Goal: Task Accomplishment & Management: Use online tool/utility

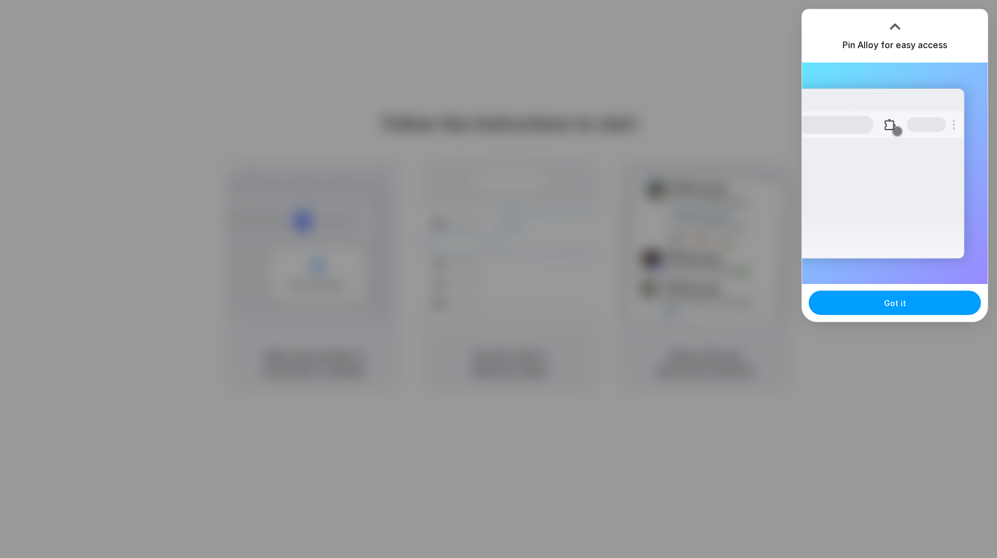
click at [904, 300] on button "Got it" at bounding box center [894, 303] width 172 height 24
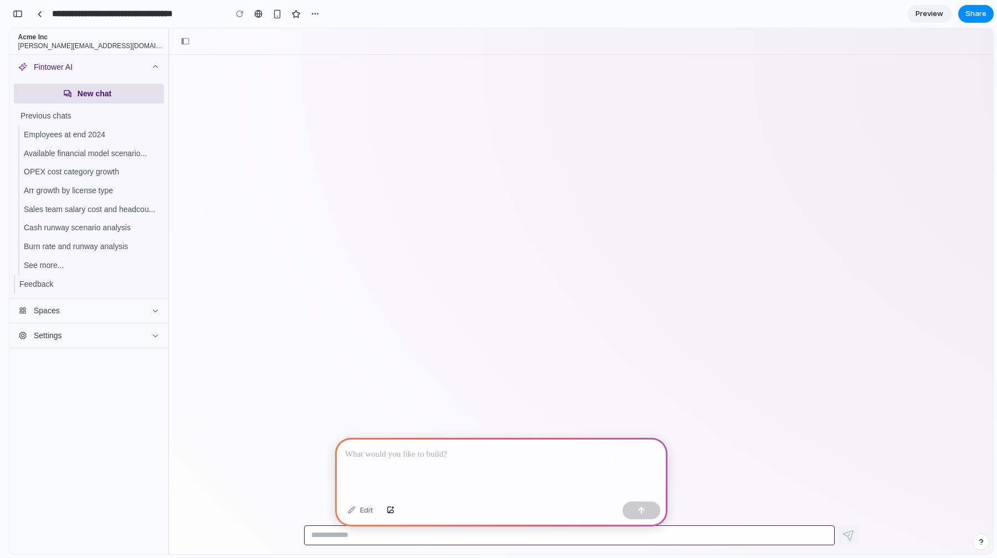
click at [321, 530] on textarea at bounding box center [569, 535] width 530 height 20
type textarea "*"
click at [399, 468] on div at bounding box center [501, 467] width 332 height 59
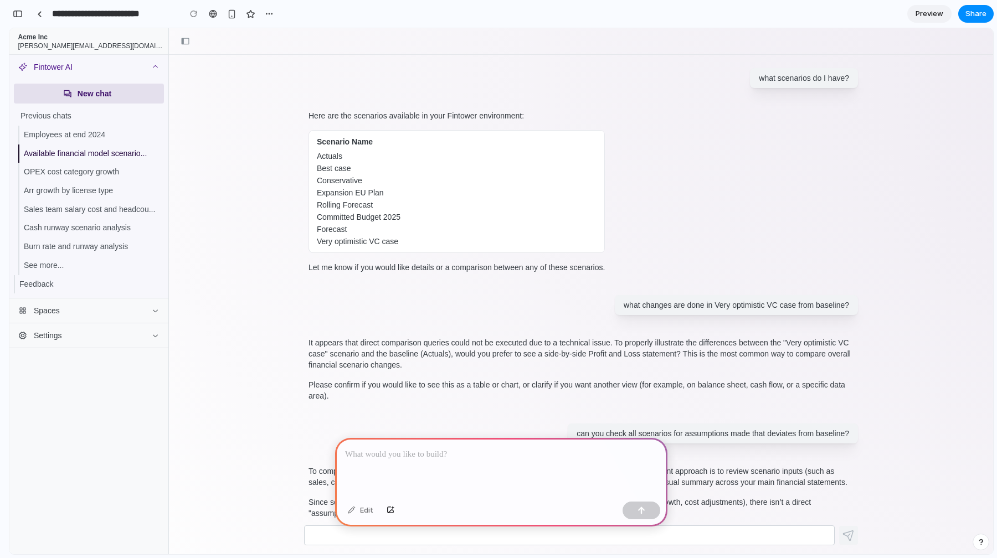
click at [563, 215] on td "Committed Budget 2025" at bounding box center [457, 217] width 280 height 11
drag, startPoint x: 358, startPoint y: 140, endPoint x: 558, endPoint y: 327, distance: 273.8
drag, startPoint x: 476, startPoint y: 343, endPoint x: 472, endPoint y: 353, distance: 10.0
click at [476, 343] on p "It appears that direct comparison queries could not be executed due to a techni…" at bounding box center [580, 353] width 545 height 33
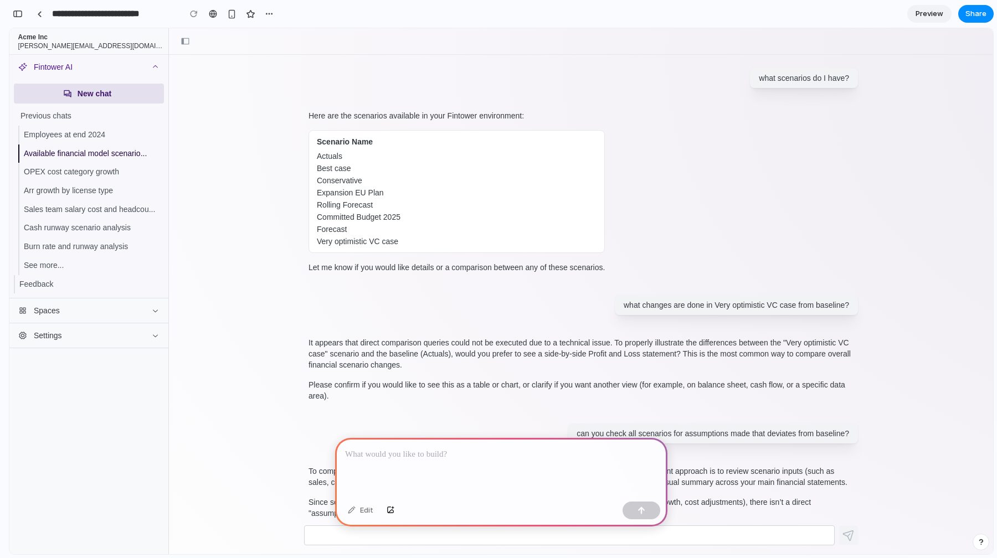
click at [426, 448] on p at bounding box center [501, 454] width 312 height 13
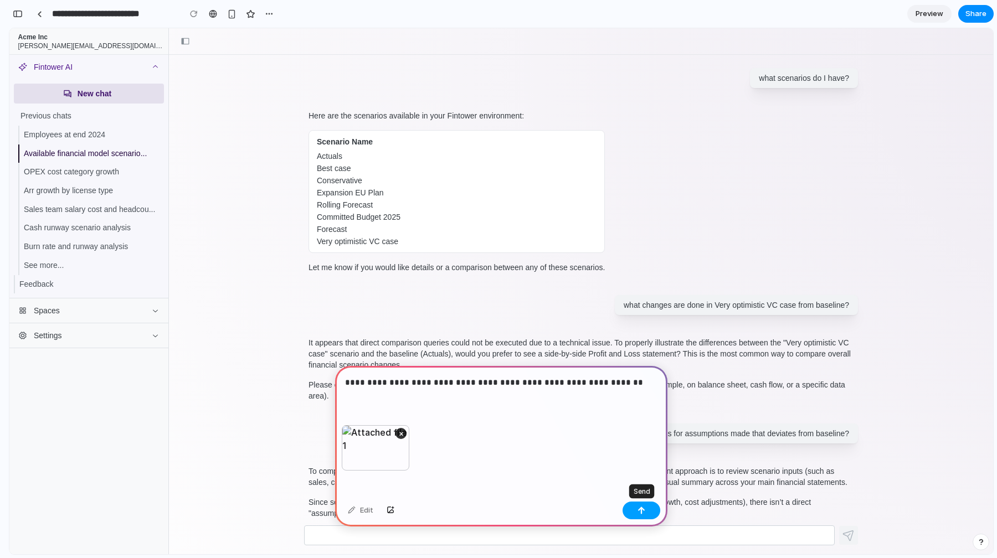
click at [648, 510] on button "button" at bounding box center [641, 511] width 38 height 18
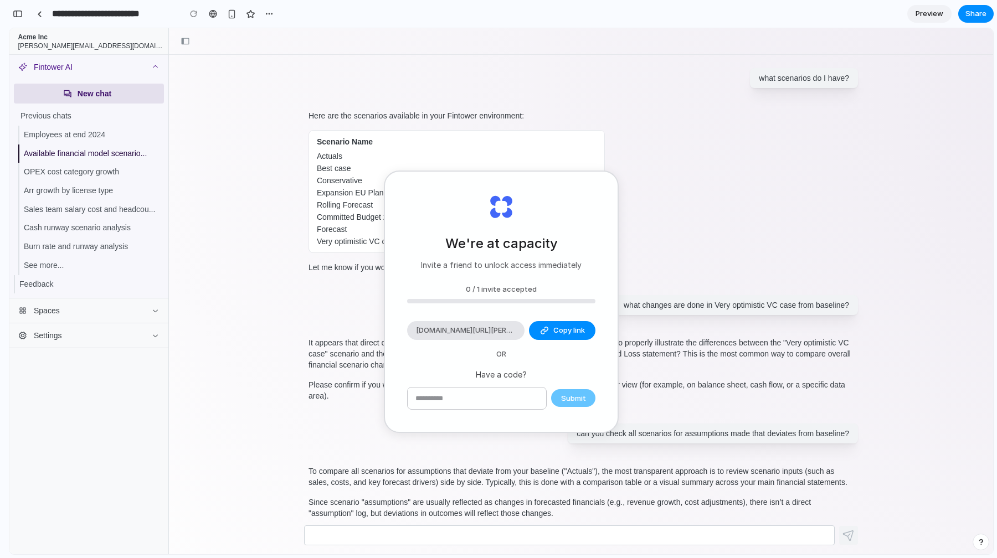
drag, startPoint x: 760, startPoint y: 398, endPoint x: 751, endPoint y: 399, distance: 8.4
click at [751, 399] on p "Please confirm if you would like to see this as a table or chart, or clarify if…" at bounding box center [580, 390] width 545 height 22
click at [550, 325] on button "Copy link" at bounding box center [562, 330] width 66 height 19
click at [676, 384] on p "Please confirm if you would like to see this as a table or chart, or clarify if…" at bounding box center [580, 390] width 545 height 22
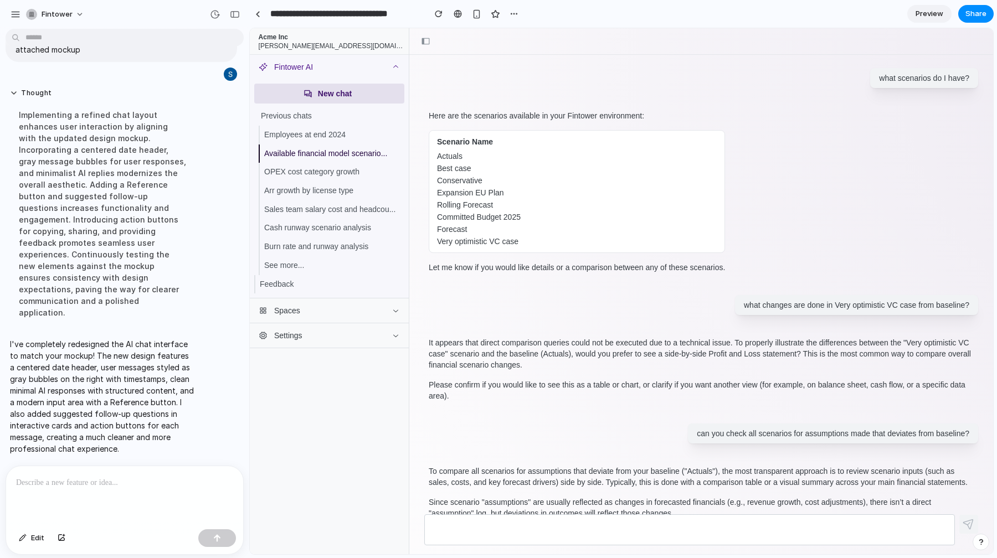
scroll to position [171, 0]
click at [219, 116] on div "Thought Implementing a refined chat layout enhances user interaction by alignin…" at bounding box center [121, 207] width 231 height 250
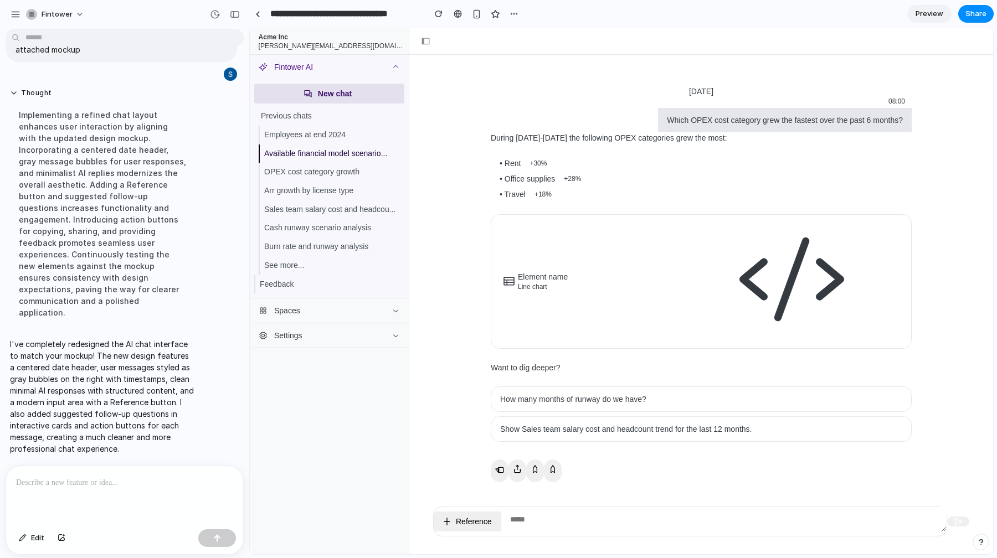
scroll to position [14, 0]
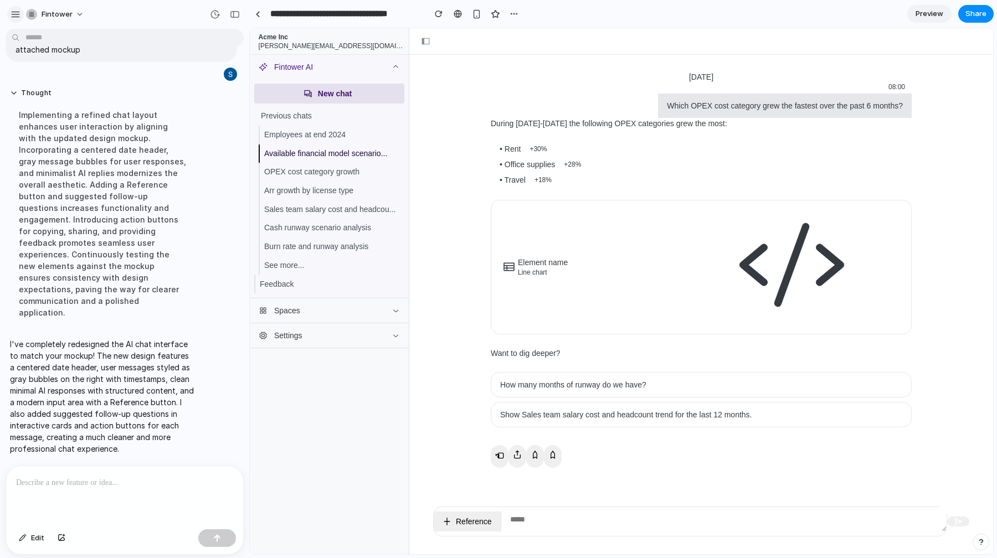
click at [19, 12] on div "button" at bounding box center [16, 14] width 10 height 10
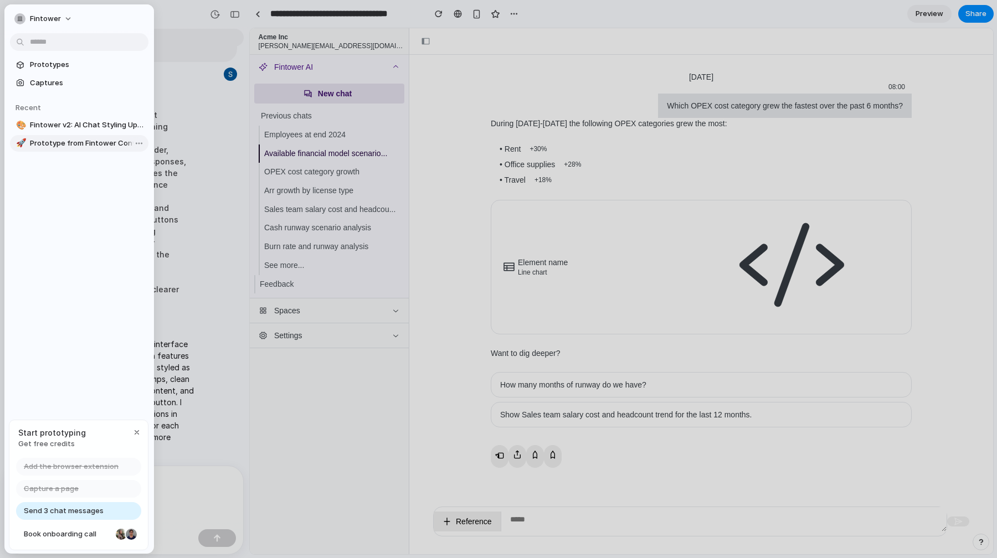
click at [78, 141] on span "Prototype from Fintower Conversation" at bounding box center [87, 143] width 114 height 11
type input "**********"
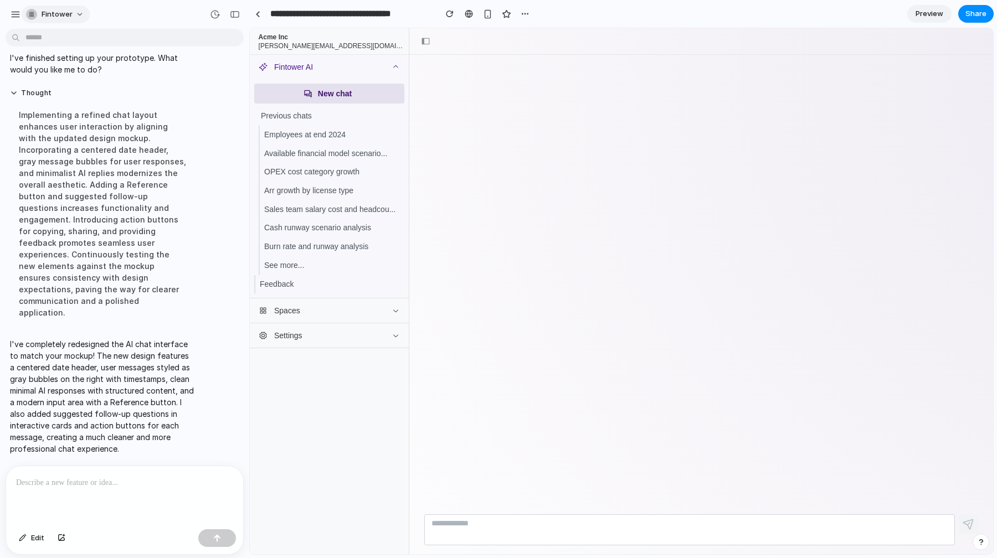
click at [51, 8] on button "fintower" at bounding box center [56, 15] width 68 height 18
click at [49, 8] on div "Settings Invite members Change theme Sign out" at bounding box center [498, 279] width 997 height 558
click at [19, 13] on div "button" at bounding box center [16, 14] width 10 height 10
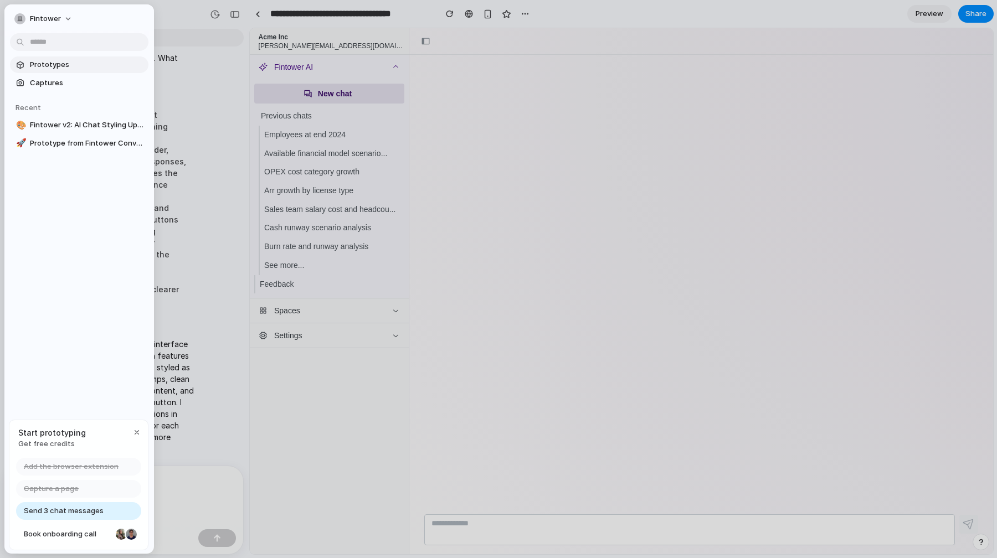
click at [46, 61] on span "Prototypes" at bounding box center [87, 64] width 114 height 11
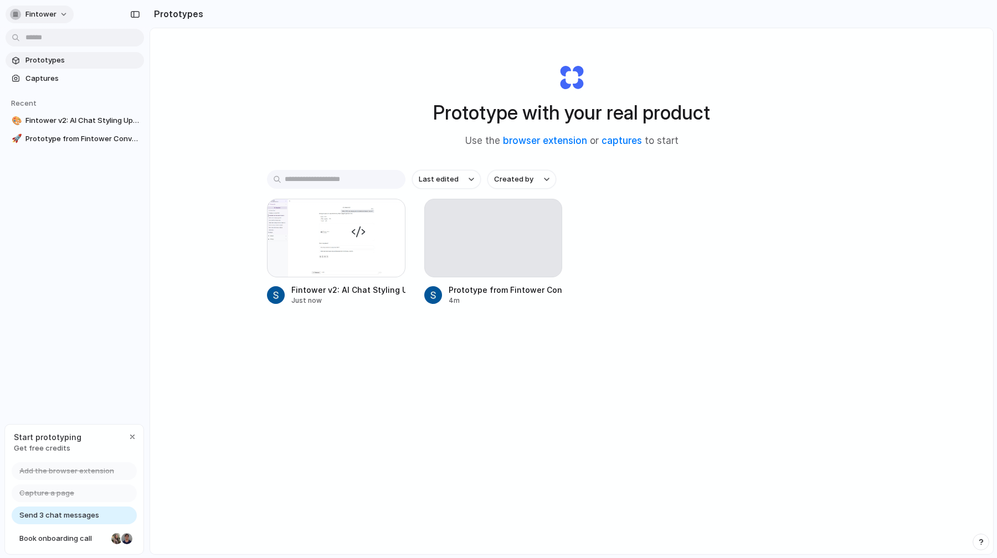
click at [16, 10] on div "button" at bounding box center [15, 14] width 11 height 11
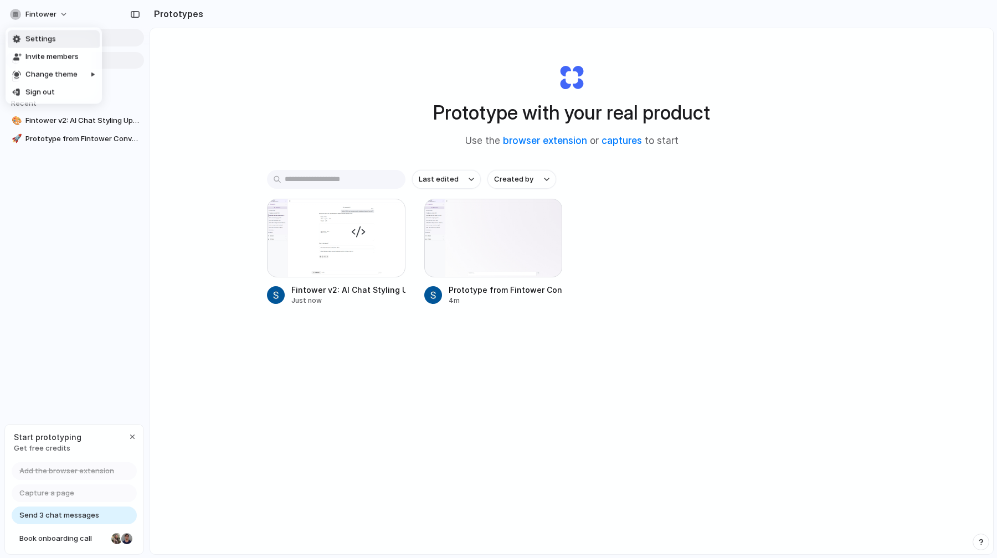
click at [45, 40] on span "Settings" at bounding box center [40, 39] width 30 height 11
click at [17, 14] on div "button" at bounding box center [15, 14] width 11 height 11
click at [13, 13] on div "Settings Invite members Change theme Sign out" at bounding box center [498, 279] width 997 height 558
click at [20, 13] on div "button" at bounding box center [15, 14] width 11 height 11
click at [20, 13] on div "Settings Invite members Change theme Sign out" at bounding box center [498, 279] width 997 height 558
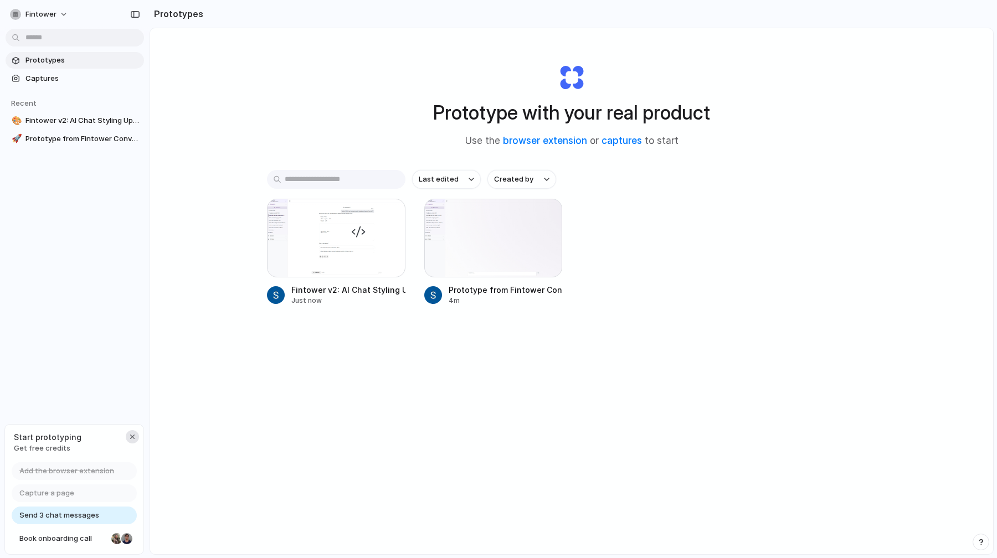
click at [129, 436] on div "button" at bounding box center [132, 436] width 9 height 9
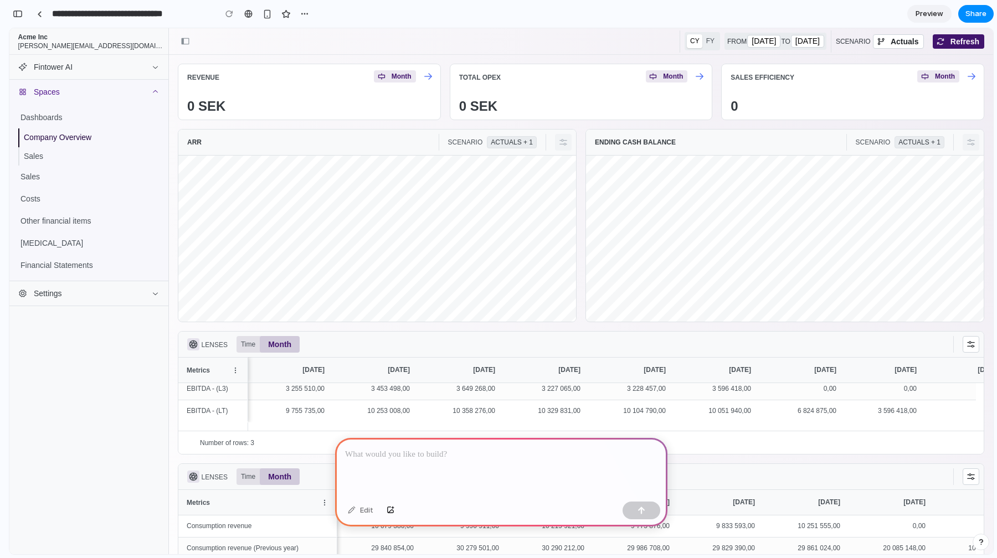
drag, startPoint x: 400, startPoint y: 233, endPoint x: 200, endPoint y: 208, distance: 202.0
click at [200, 208] on div "Press Space or Enter to toggle visibility Actuals, Legend item 1 of 2 Rolling f…" at bounding box center [378, 239] width 400 height 166
click at [417, 462] on div at bounding box center [501, 467] width 332 height 59
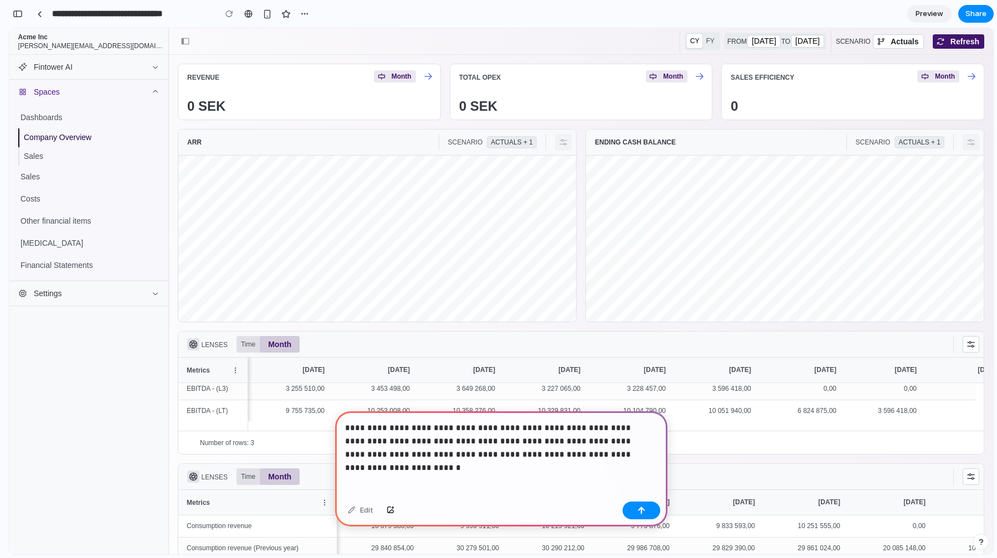
click at [518, 442] on p "**********" at bounding box center [499, 441] width 308 height 40
click at [590, 465] on div "**********" at bounding box center [501, 454] width 332 height 86
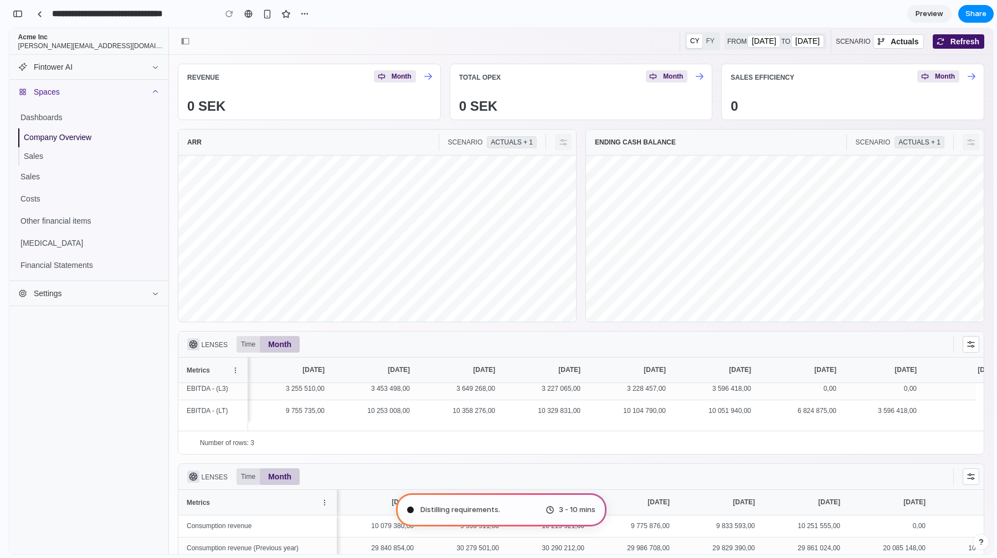
type input "**********"
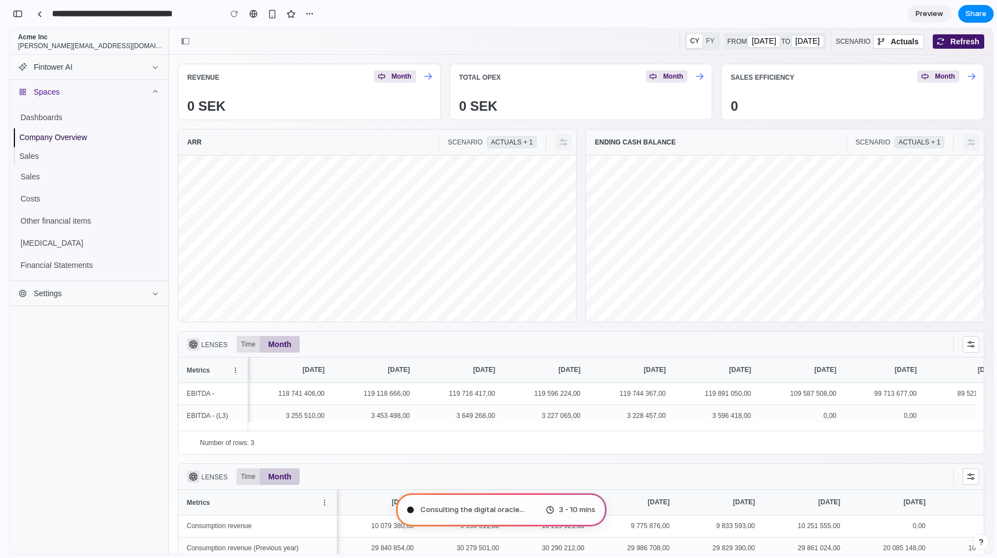
click at [527, 511] on div "Consulting the digital oracle ... 3 - 10 mins" at bounding box center [501, 509] width 210 height 33
click at [565, 509] on span "3 - 10 mins" at bounding box center [577, 509] width 37 height 11
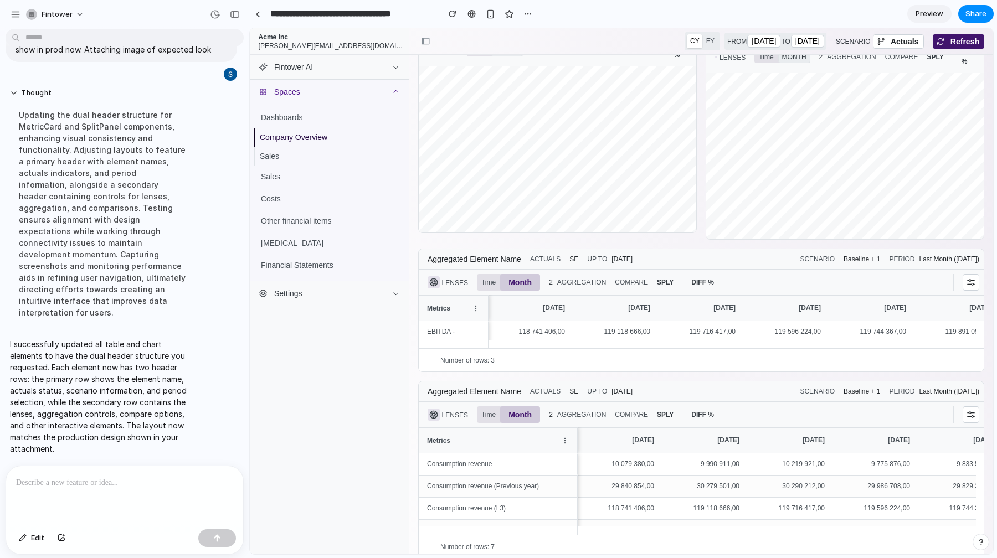
scroll to position [142, 0]
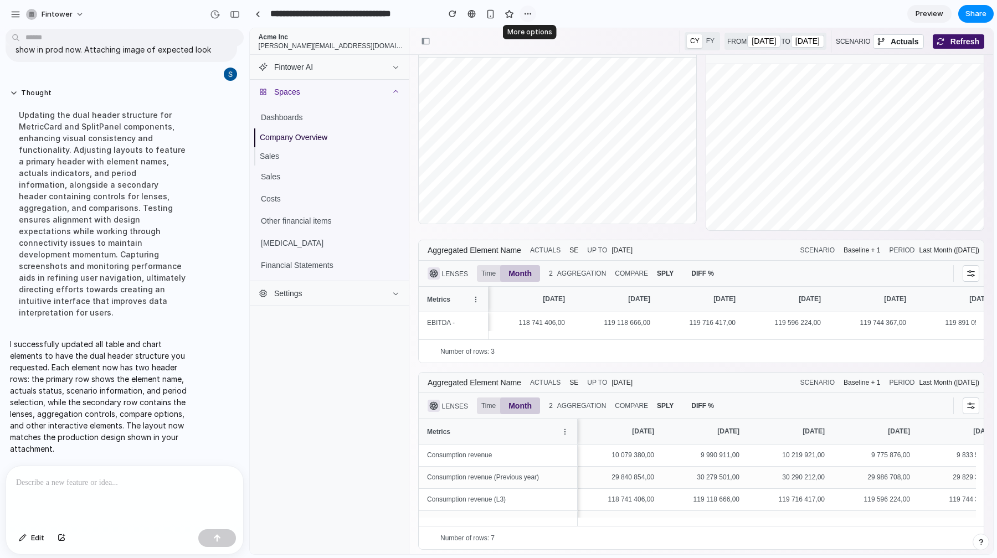
click at [530, 17] on div "button" at bounding box center [527, 13] width 9 height 9
click at [529, 17] on div "Duplicate Delete" at bounding box center [498, 279] width 997 height 558
click at [491, 17] on div "button" at bounding box center [490, 13] width 9 height 9
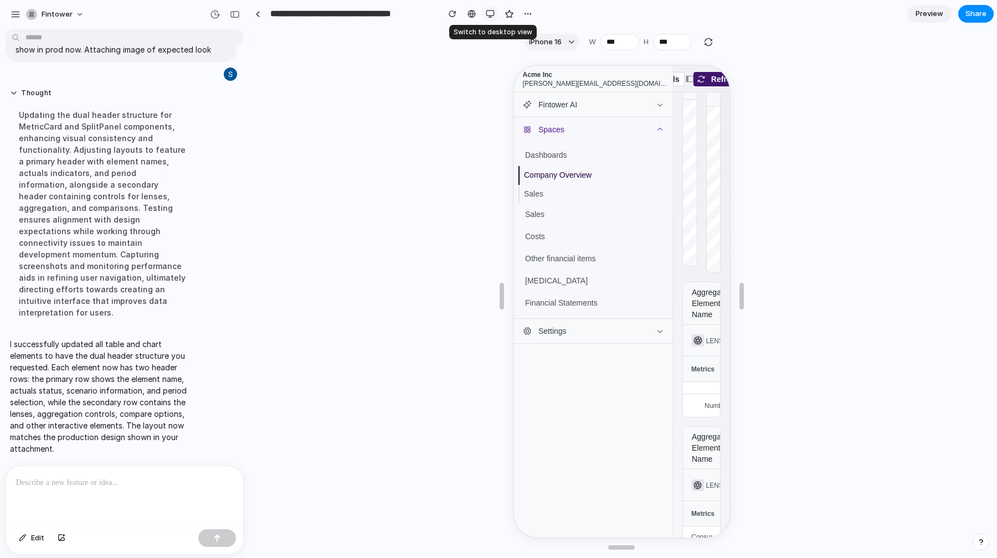
click at [491, 17] on div "button" at bounding box center [490, 13] width 9 height 9
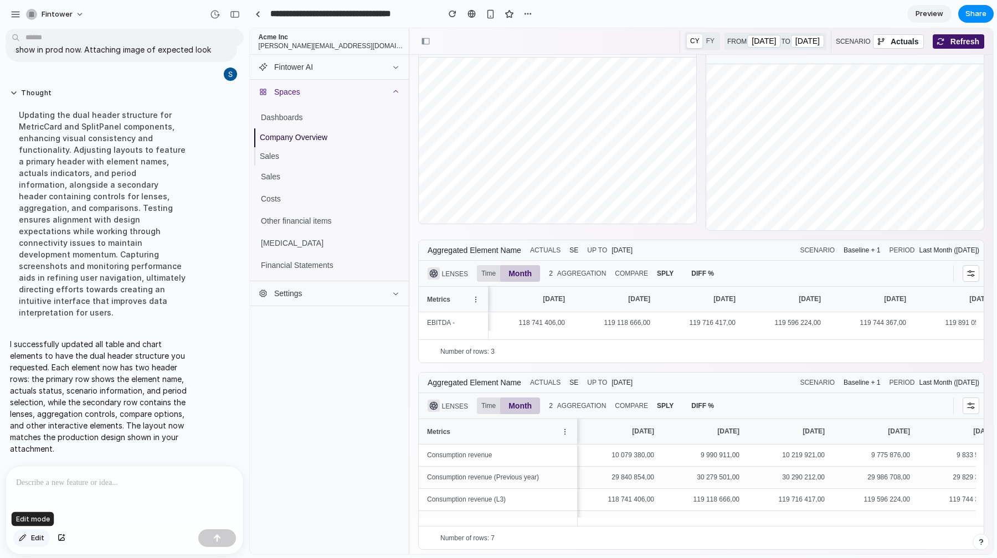
click at [28, 540] on button "Edit" at bounding box center [31, 538] width 37 height 18
click at [849, 254] on div at bounding box center [621, 291] width 743 height 525
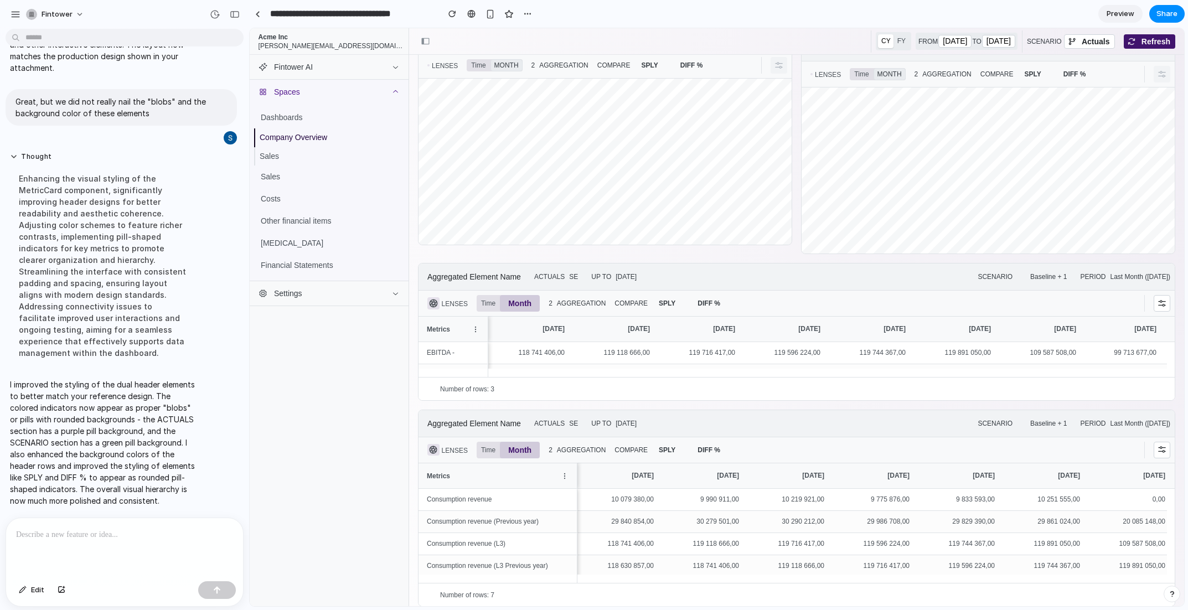
scroll to position [109, 0]
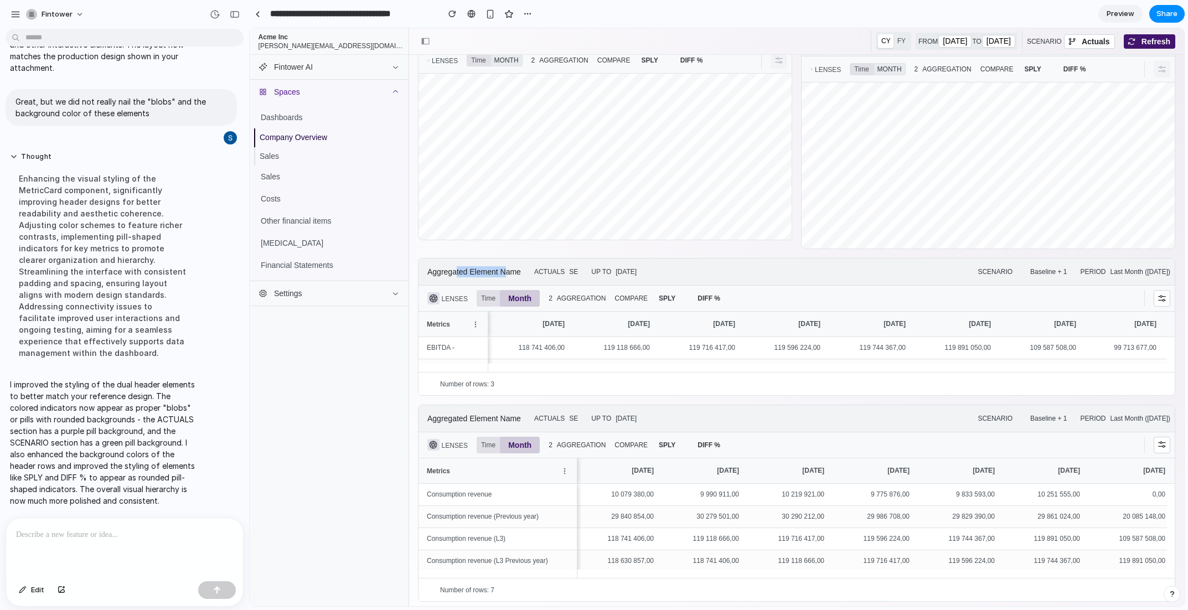
drag, startPoint x: 459, startPoint y: 269, endPoint x: 450, endPoint y: 287, distance: 20.1
click at [522, 278] on div "Aggregated Element Name ACTUALS SE UP TO January 14, 2023" at bounding box center [531, 271] width 209 height 13
click at [130, 542] on div at bounding box center [124, 547] width 237 height 59
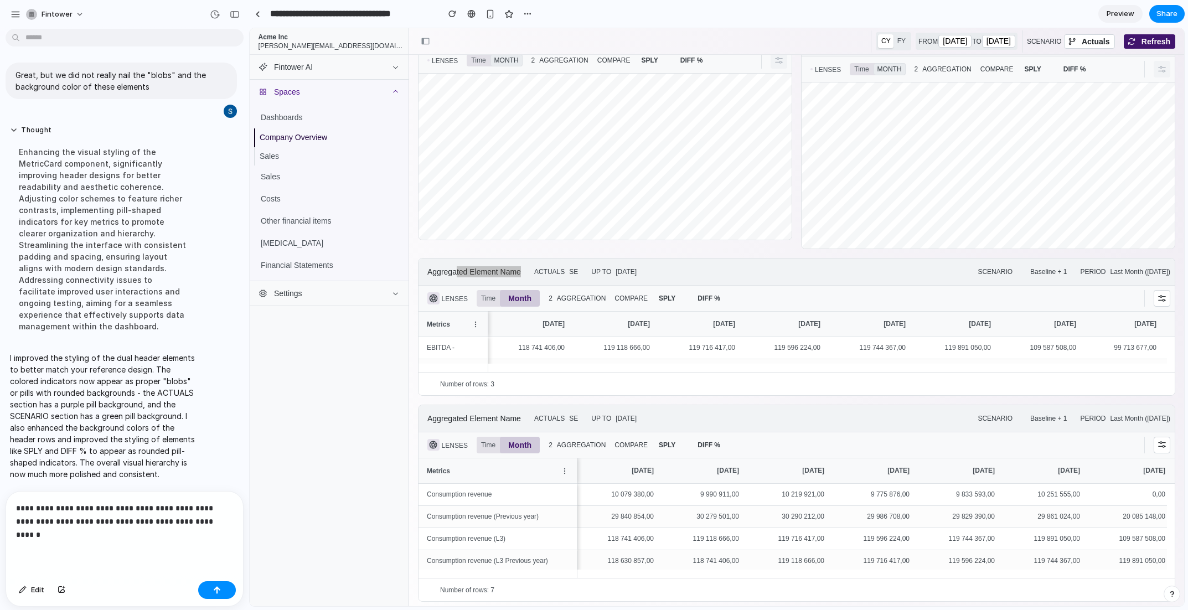
scroll to position [309, 0]
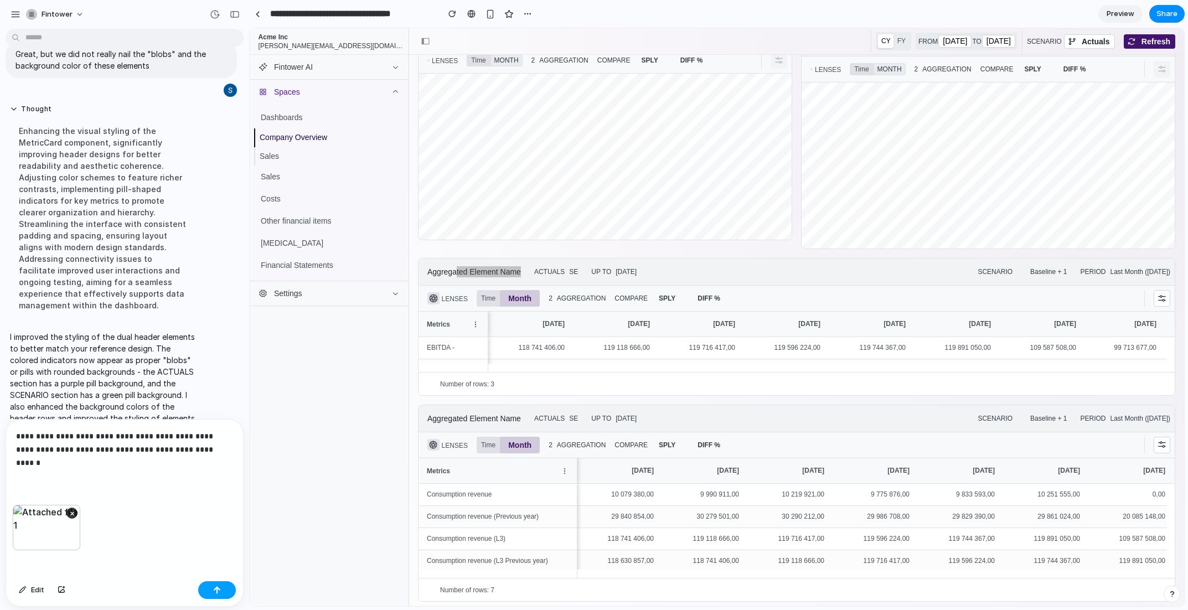
click at [226, 558] on button "button" at bounding box center [217, 590] width 38 height 18
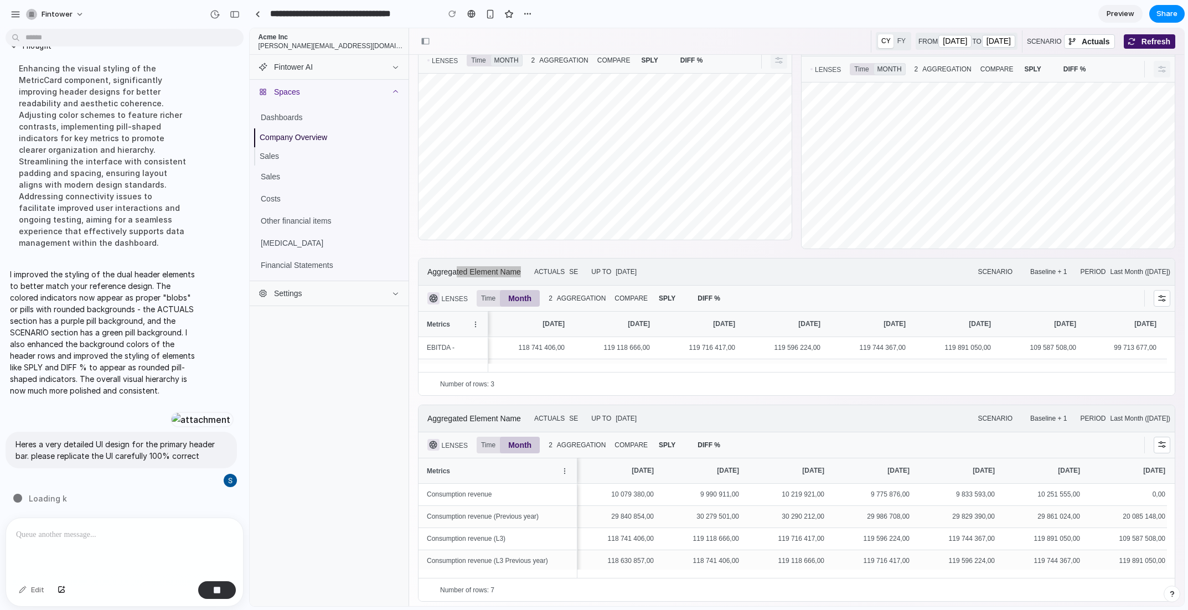
scroll to position [391, 0]
click at [996, 43] on div "Actuals" at bounding box center [1096, 42] width 28 height 8
click at [992, 42] on button "31 December 2025" at bounding box center [998, 41] width 33 height 13
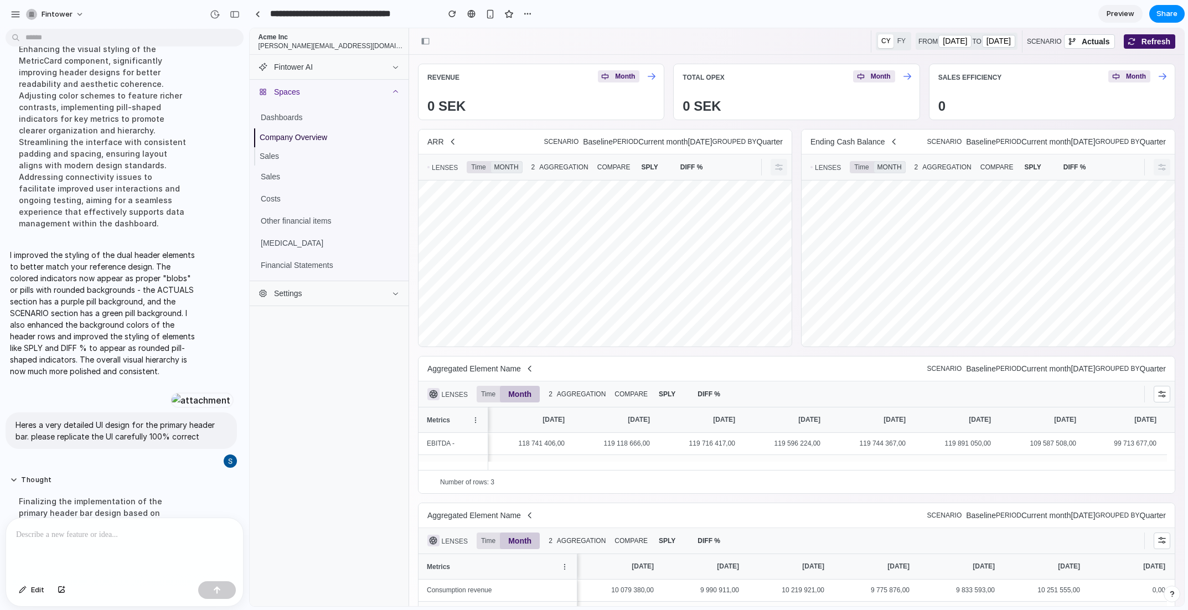
scroll to position [518, 0]
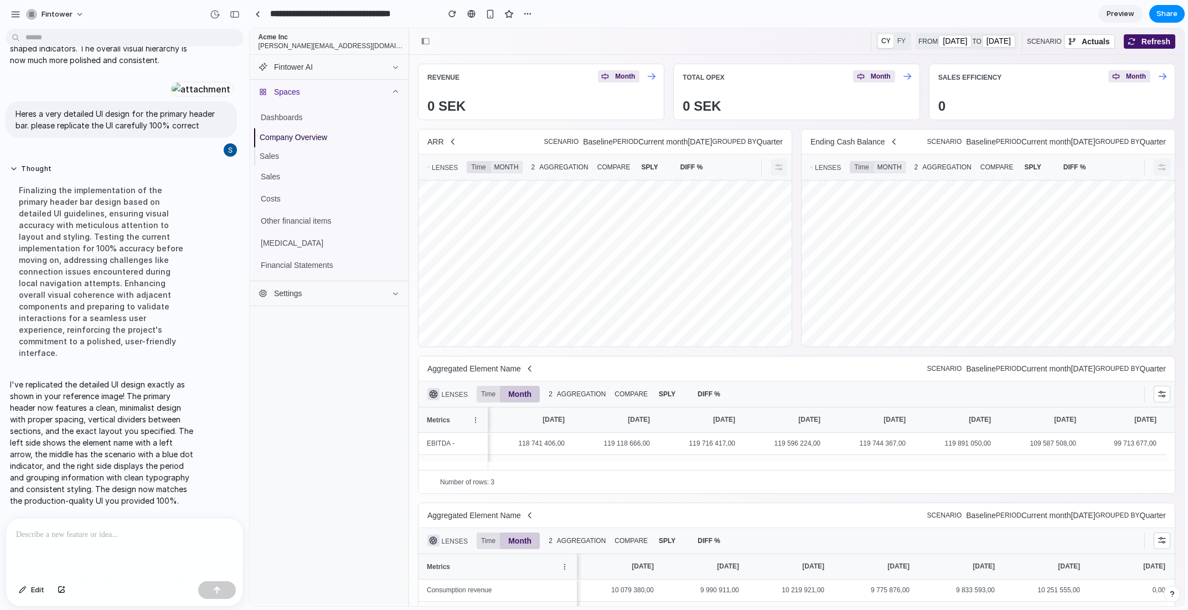
click at [540, 379] on div "Aggregated Element Name SCENARIO Baseline PERIOD Current month Apr 2025 GROUPED…" at bounding box center [797, 369] width 756 height 25
click at [534, 373] on icon at bounding box center [529, 368] width 9 height 9
click at [533, 373] on icon at bounding box center [529, 368] width 9 height 9
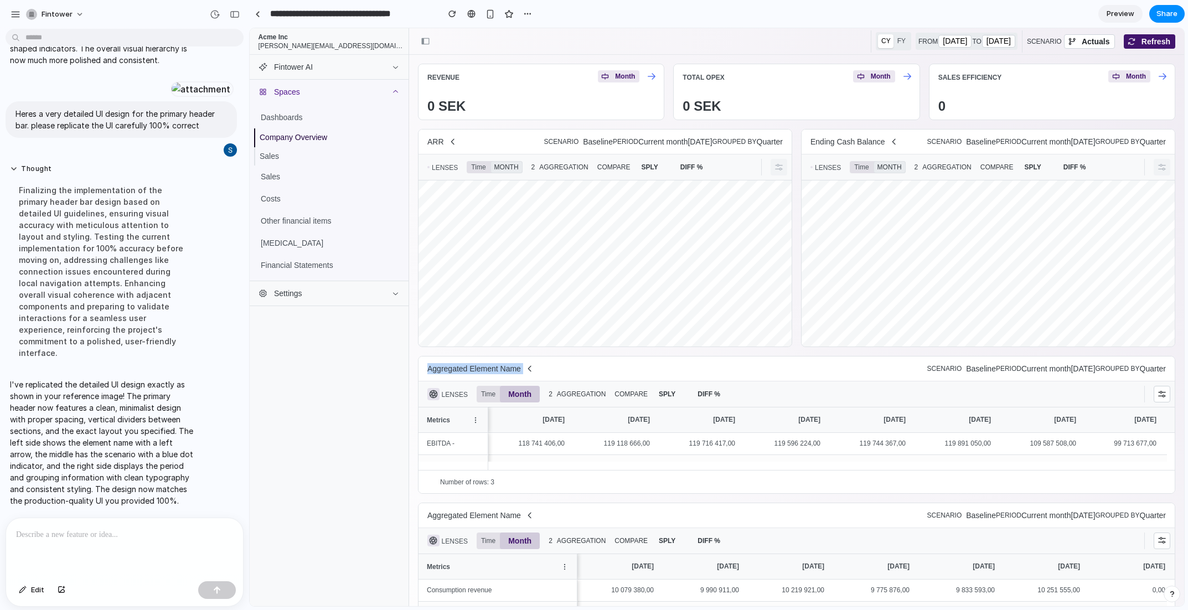
click at [533, 373] on icon at bounding box center [529, 368] width 9 height 9
click at [19, 11] on div "button" at bounding box center [16, 14] width 10 height 10
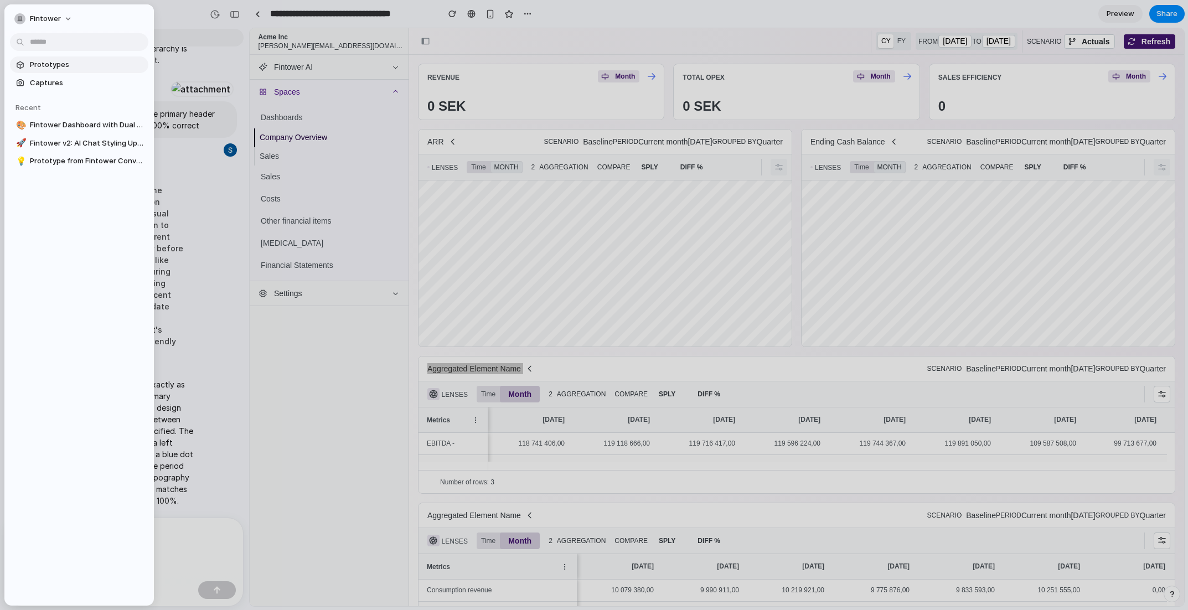
click at [65, 62] on span "Prototypes" at bounding box center [87, 64] width 114 height 11
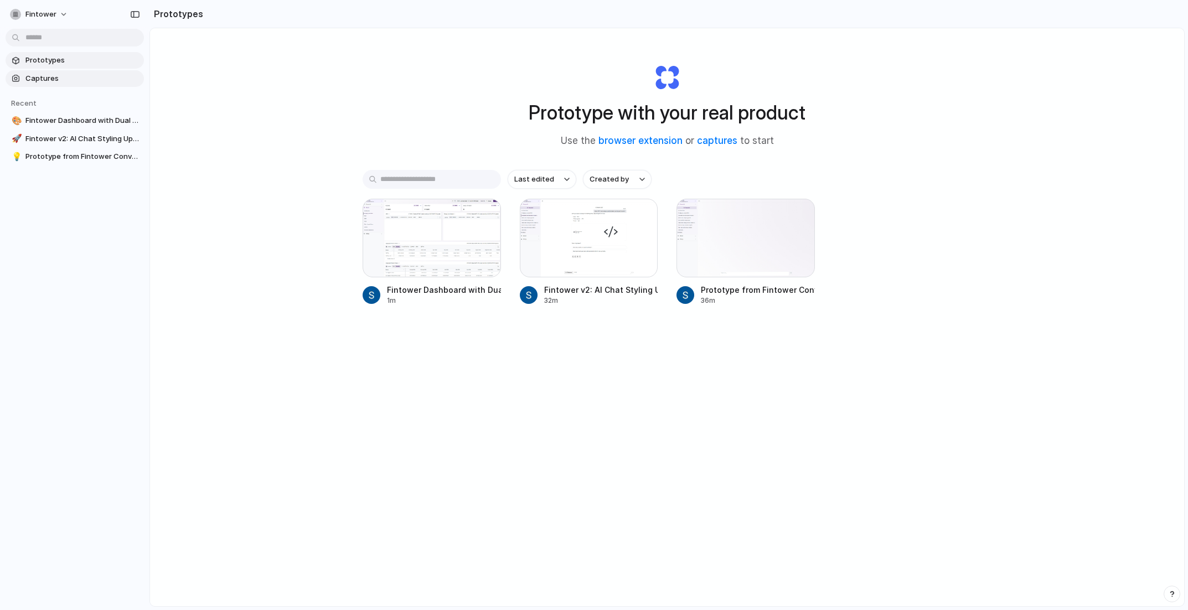
click at [35, 81] on span "Captures" at bounding box center [82, 78] width 114 height 11
